Goal: Task Accomplishment & Management: Use online tool/utility

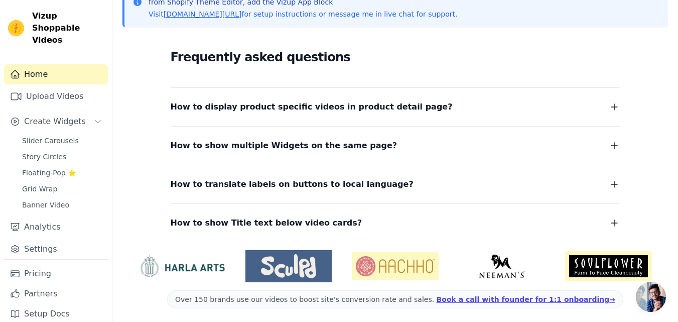
scroll to position [156, 0]
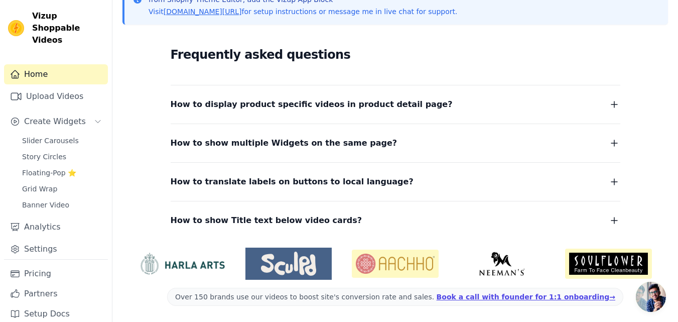
click at [611, 103] on icon "button" at bounding box center [614, 104] width 12 height 12
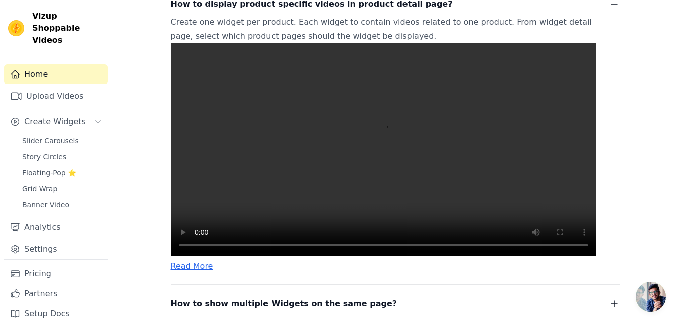
scroll to position [307, 0]
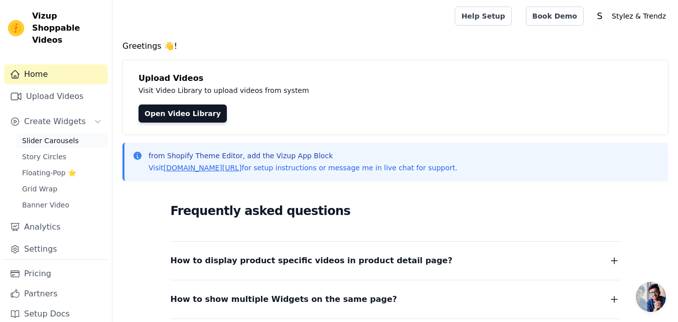
click at [65, 136] on span "Slider Carousels" at bounding box center [50, 141] width 57 height 10
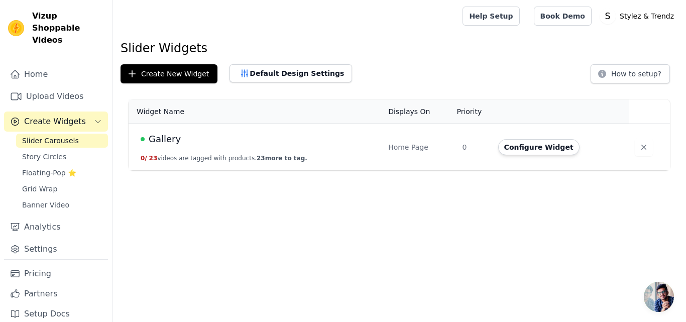
click at [302, 144] on div "Gallery" at bounding box center [258, 139] width 235 height 14
click at [533, 146] on button "Configure Widget" at bounding box center [538, 147] width 81 height 16
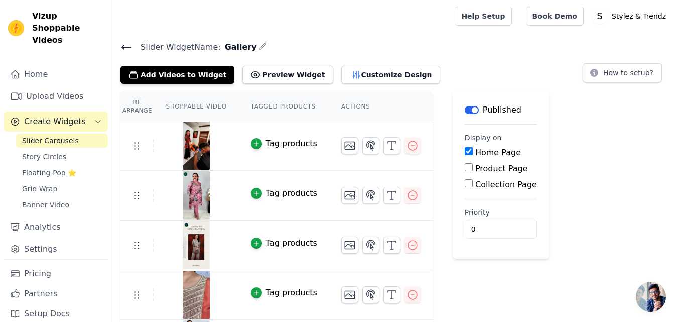
click at [465, 167] on input "Product Page" at bounding box center [469, 167] width 8 height 8
checkbox input "true"
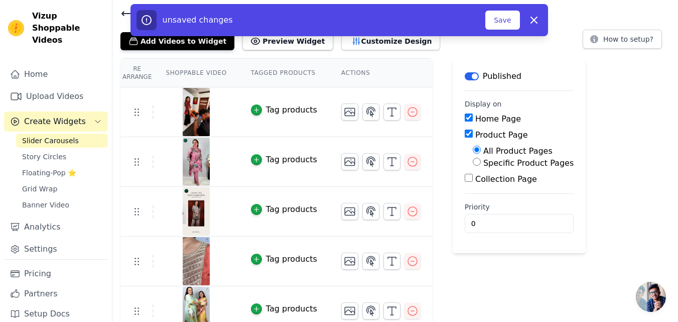
scroll to position [50, 0]
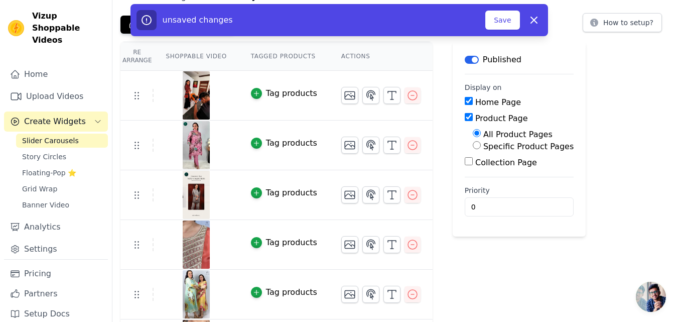
click at [473, 144] on input "Specific Product Pages" at bounding box center [477, 145] width 8 height 8
radio input "true"
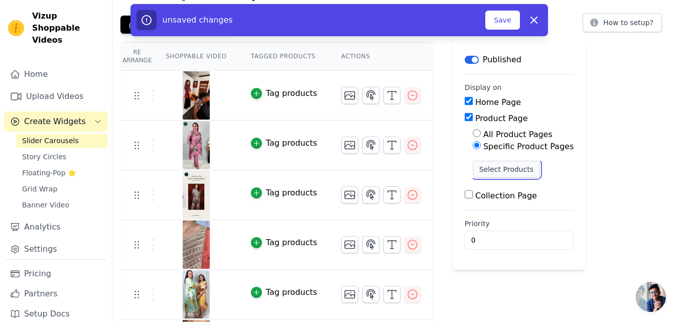
click at [505, 166] on button "Select Products" at bounding box center [506, 169] width 67 height 17
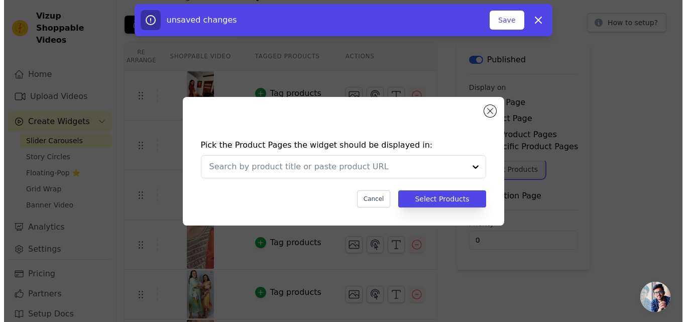
scroll to position [0, 0]
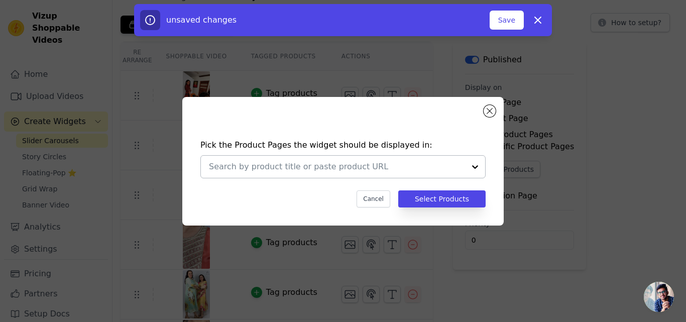
click at [333, 167] on input "text" at bounding box center [337, 167] width 256 height 12
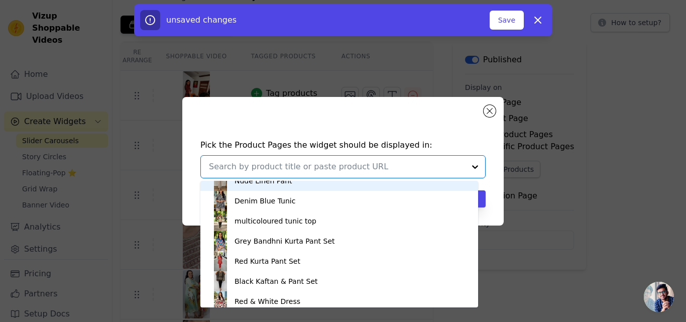
scroll to position [1145, 0]
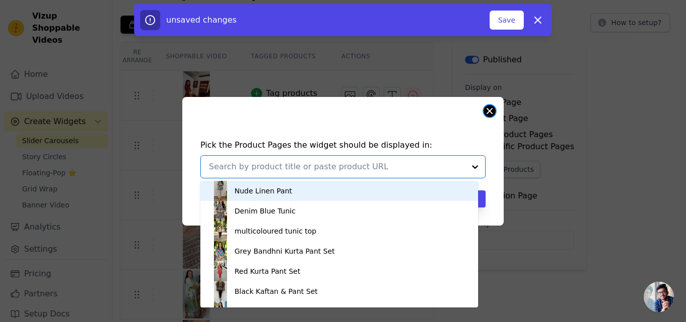
click at [485, 109] on button "Close modal" at bounding box center [489, 111] width 12 height 12
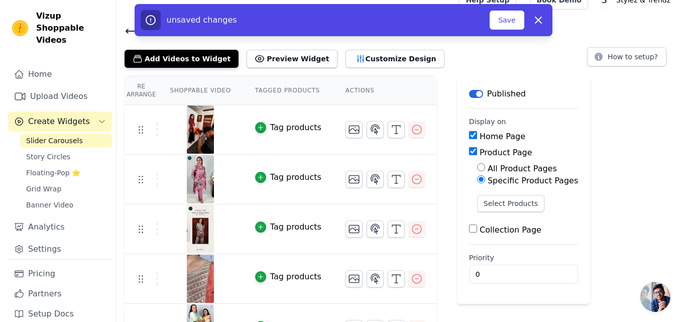
scroll to position [0, 0]
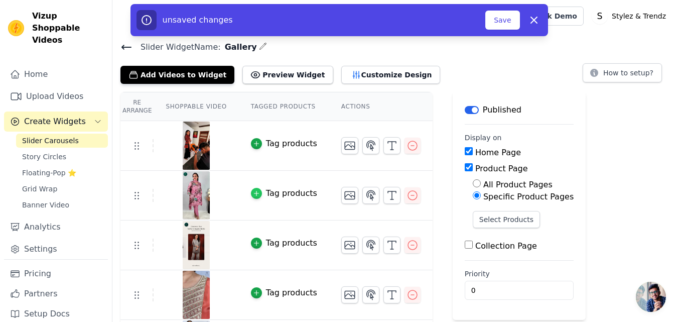
click at [253, 192] on icon "button" at bounding box center [256, 193] width 7 height 7
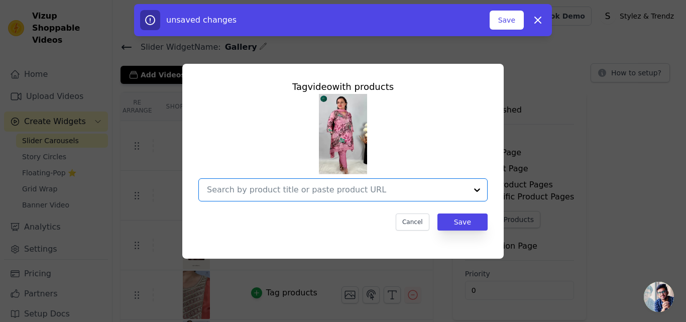
click at [280, 193] on input "text" at bounding box center [337, 190] width 260 height 12
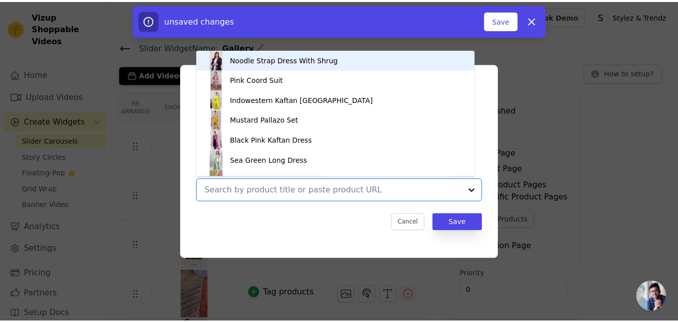
scroll to position [14, 0]
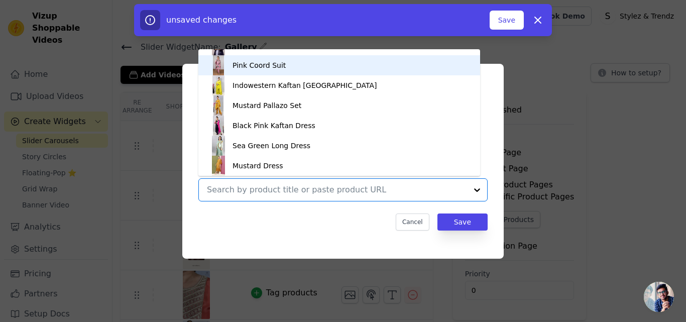
click at [272, 63] on div "Pink Coord Suit" at bounding box center [258, 65] width 53 height 10
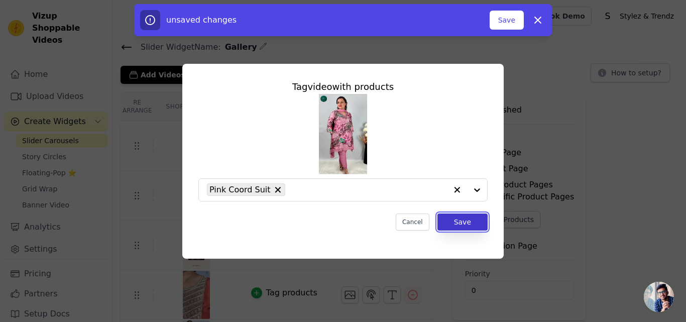
click at [468, 216] on button "Save" at bounding box center [462, 221] width 50 height 17
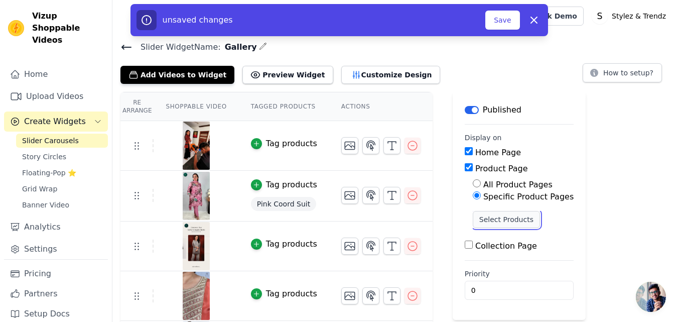
click at [503, 222] on button "Select Products" at bounding box center [506, 219] width 67 height 17
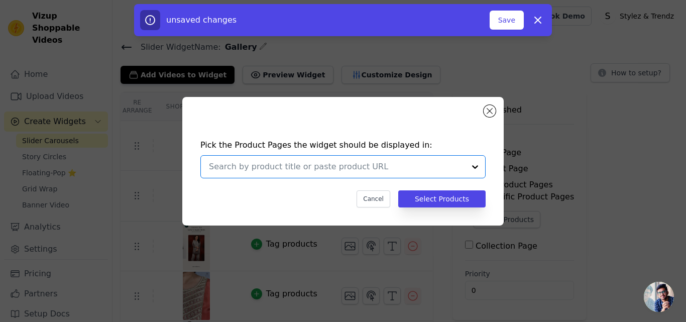
click at [310, 170] on input "text" at bounding box center [337, 167] width 256 height 12
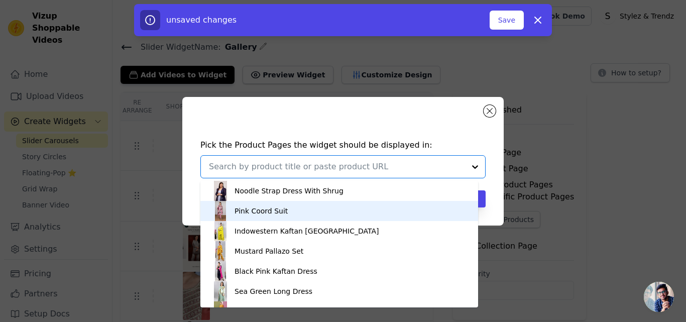
click at [304, 205] on div "Pink Coord Suit" at bounding box center [339, 211] width 258 height 20
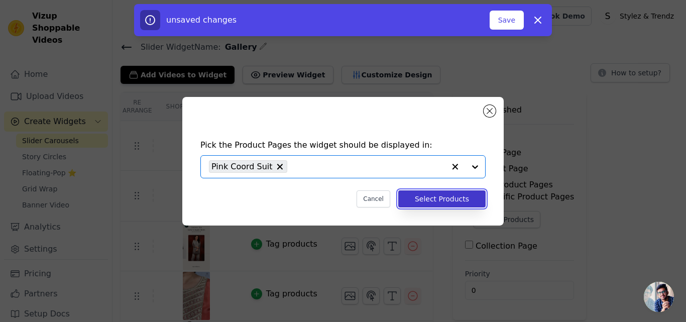
click at [438, 194] on button "Select Products" at bounding box center [441, 198] width 87 height 17
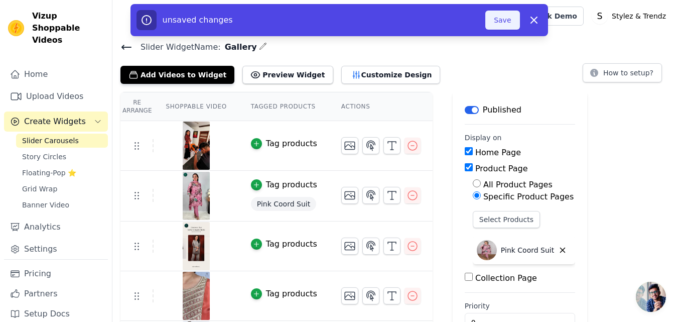
click at [499, 19] on button "Save" at bounding box center [502, 20] width 34 height 19
